Goal: Task Accomplishment & Management: Manage account settings

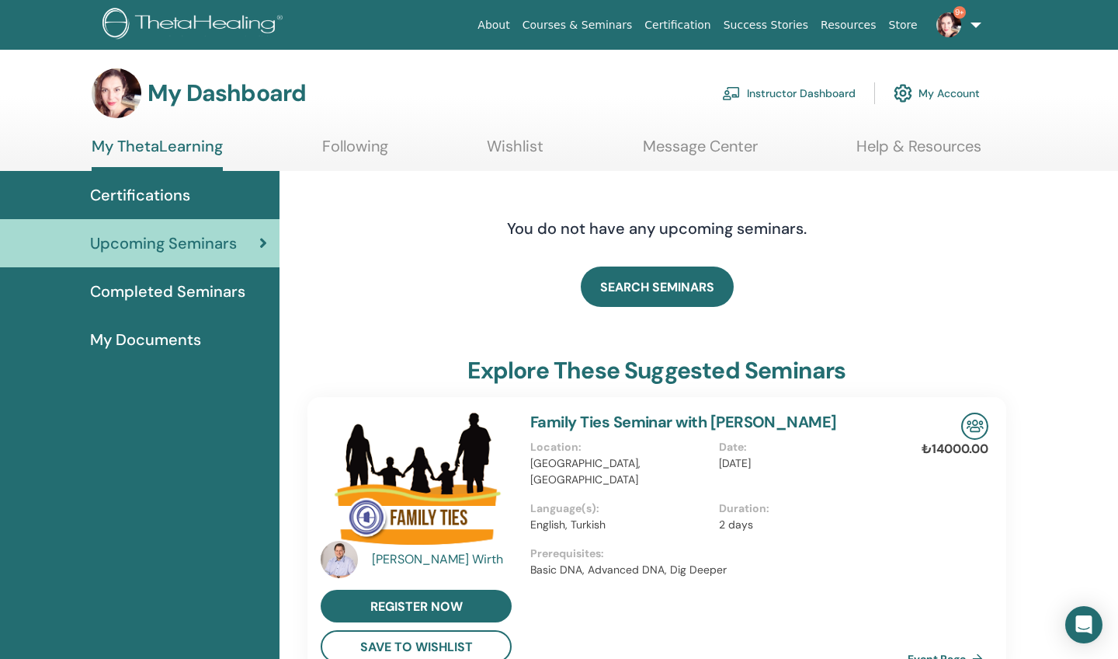
click at [853, 89] on link "Instructor Dashboard" at bounding box center [789, 93] width 134 height 34
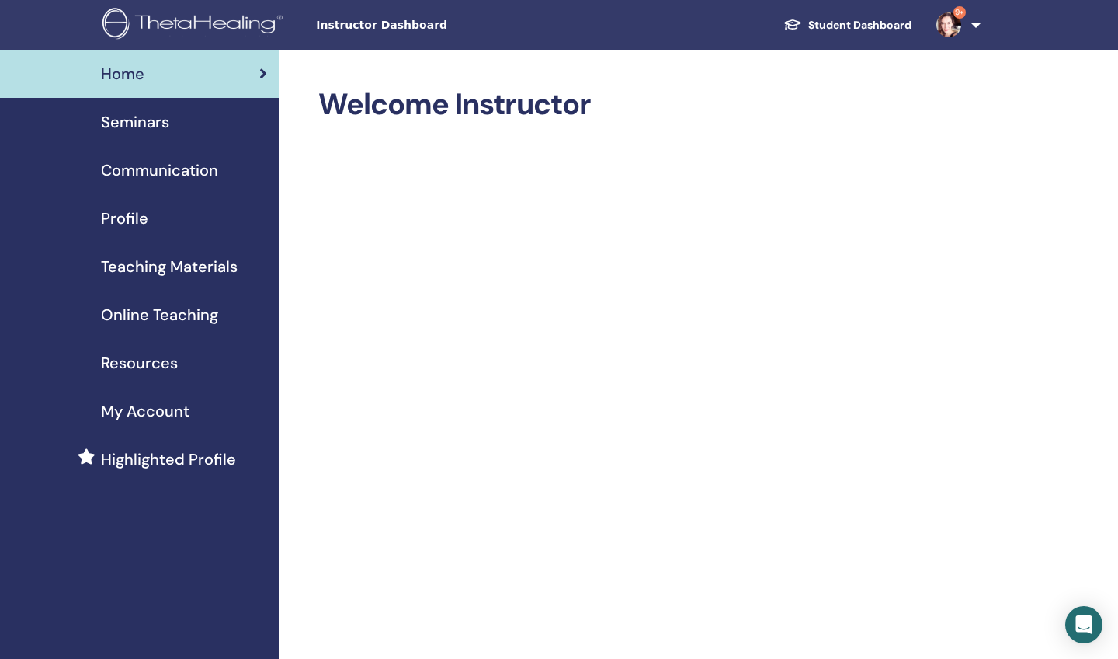
click at [144, 124] on span "Seminars" at bounding box center [135, 121] width 68 height 23
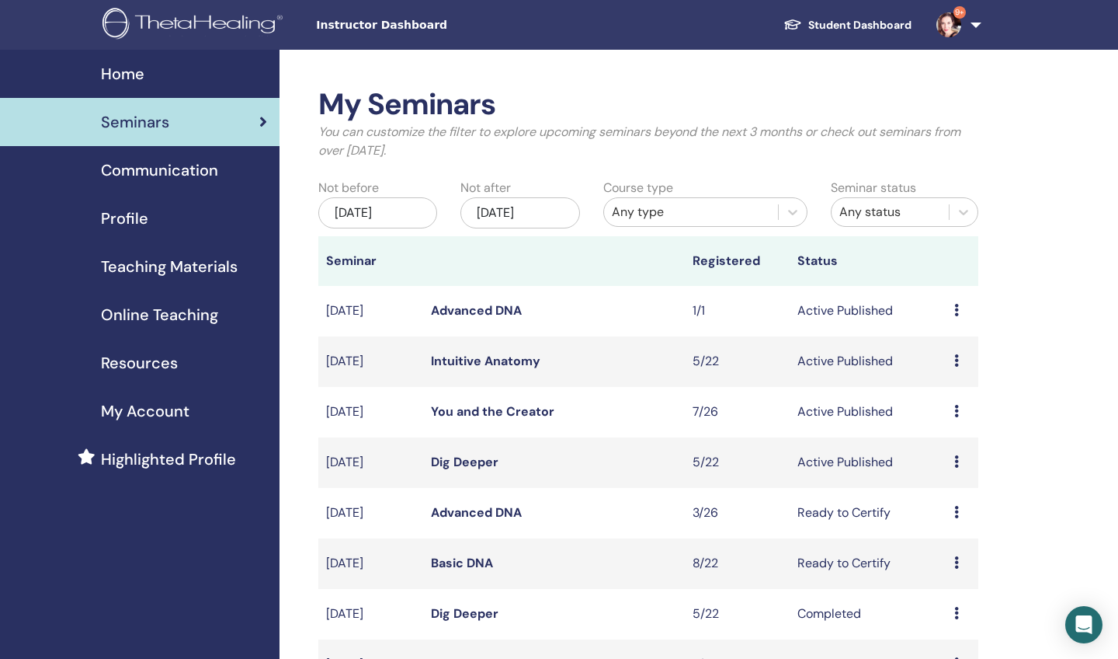
click at [493, 295] on td "Advanced DNA" at bounding box center [554, 311] width 262 height 50
click at [492, 314] on link "Advanced DNA" at bounding box center [476, 310] width 91 height 16
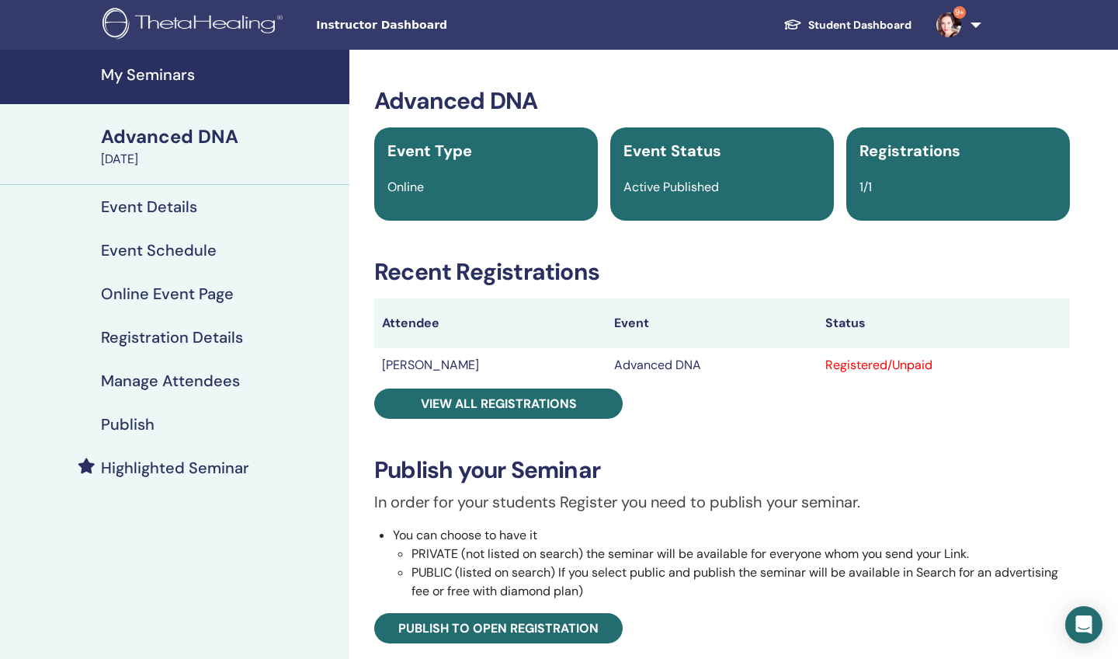
click at [221, 378] on h4 "Manage Attendees" at bounding box center [170, 380] width 139 height 19
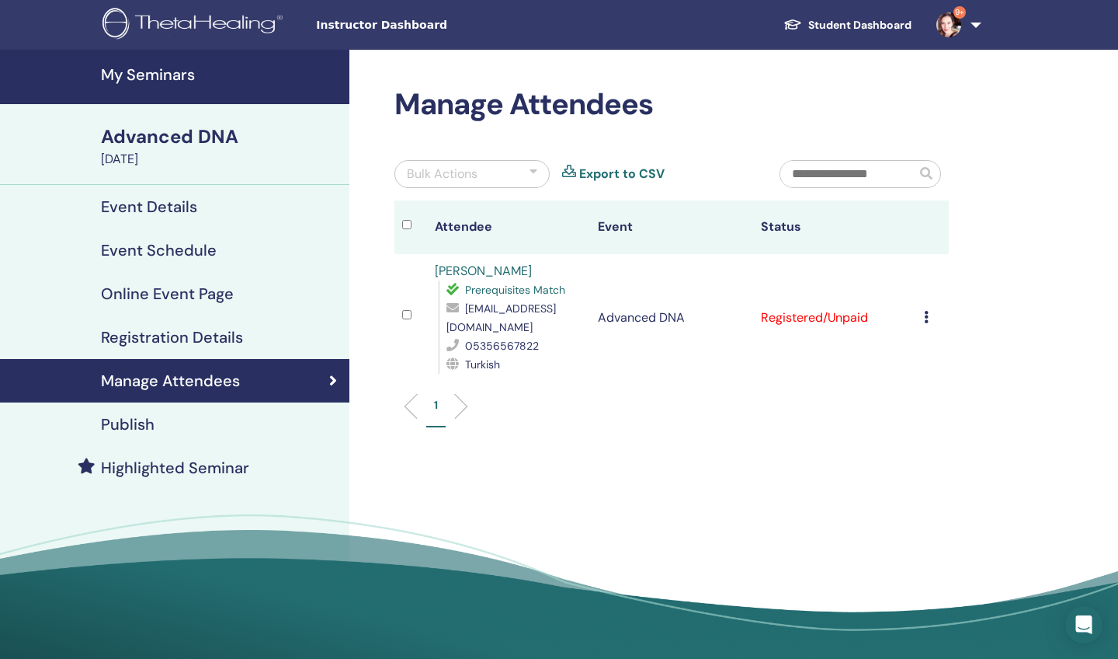
click at [929, 319] on div "Cancel Registration Do not auto-certify Mark as Paid Mark as Unpaid Mark as Abs…" at bounding box center [932, 317] width 17 height 19
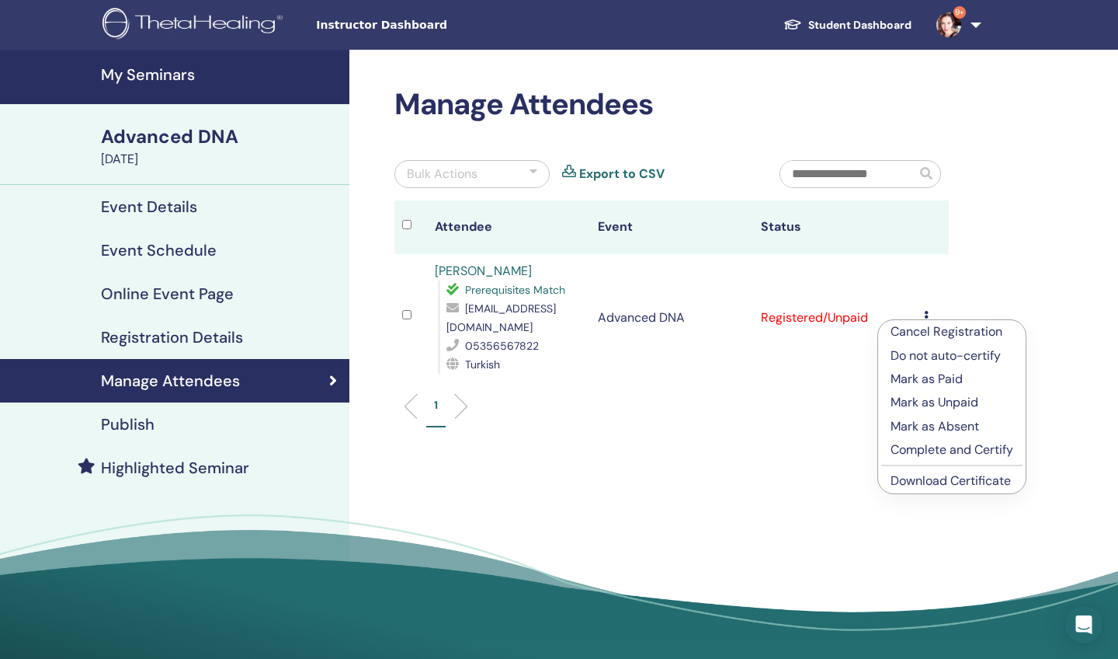
click at [917, 448] on p "Complete and Certify" at bounding box center [952, 449] width 123 height 19
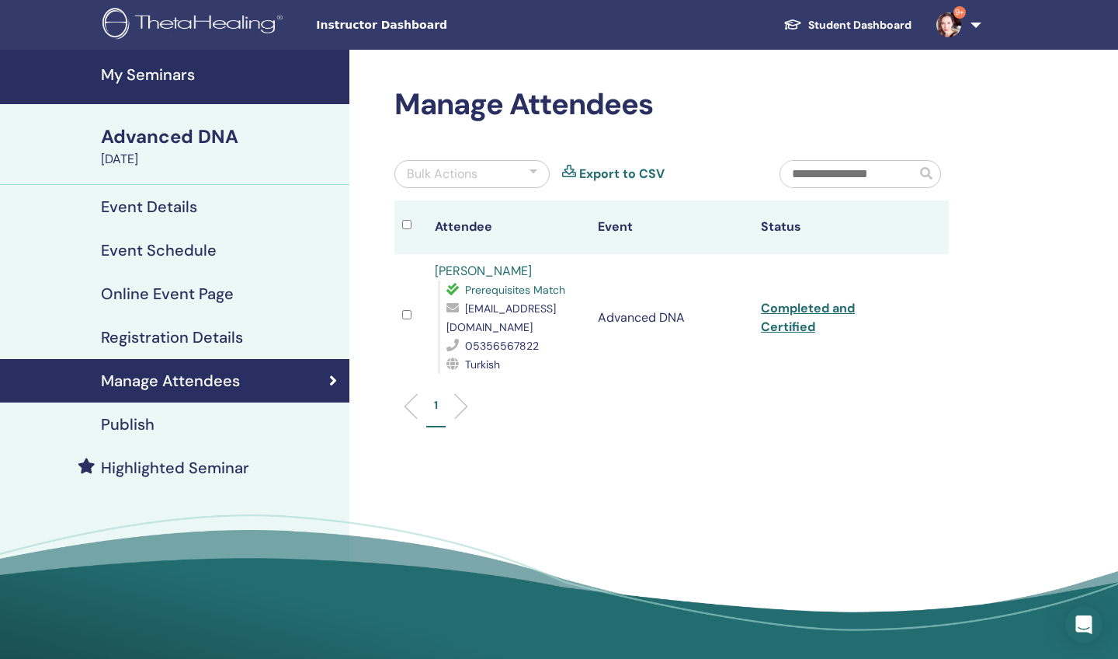
click at [798, 318] on td "Completed and Certified" at bounding box center [834, 317] width 163 height 127
click at [798, 310] on link "Completed and Certified" at bounding box center [808, 317] width 94 height 35
